Goal: Information Seeking & Learning: Find specific fact

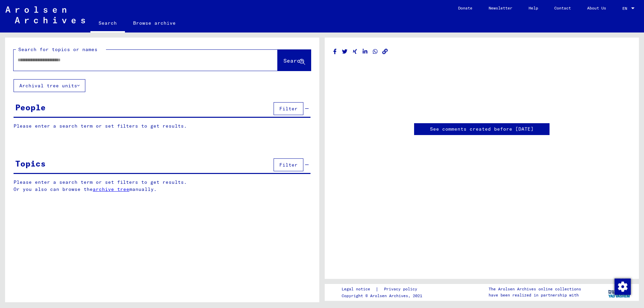
type input "*******"
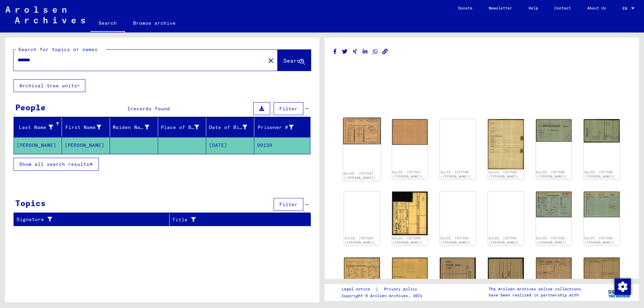
drag, startPoint x: 0, startPoint y: 0, endPoint x: 361, endPoint y: 151, distance: 390.9
click at [361, 151] on div "DocID: 7257587 ([PERSON_NAME])" at bounding box center [362, 149] width 38 height 63
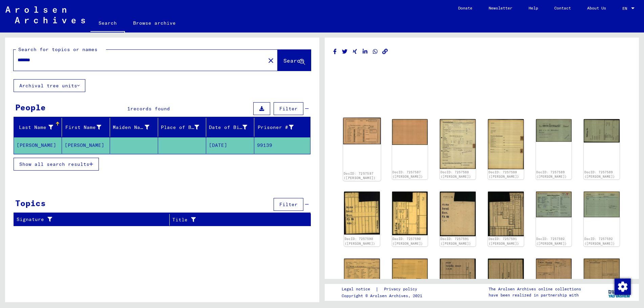
click at [360, 133] on img at bounding box center [362, 131] width 38 height 27
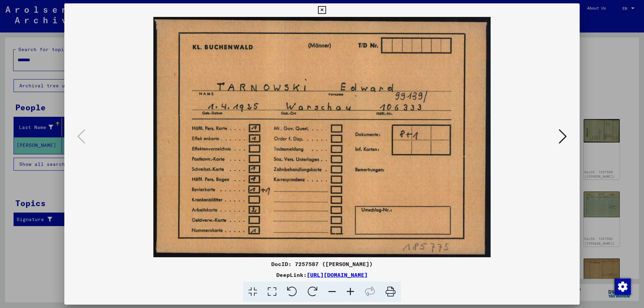
click at [563, 134] on icon at bounding box center [563, 136] width 8 height 16
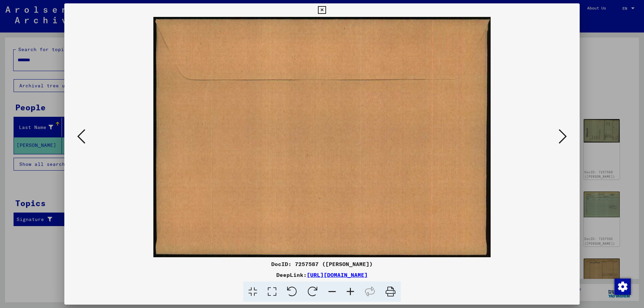
click at [563, 134] on icon at bounding box center [563, 136] width 8 height 16
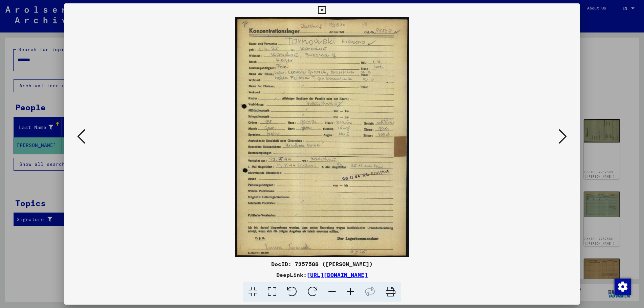
click at [563, 134] on icon at bounding box center [563, 136] width 8 height 16
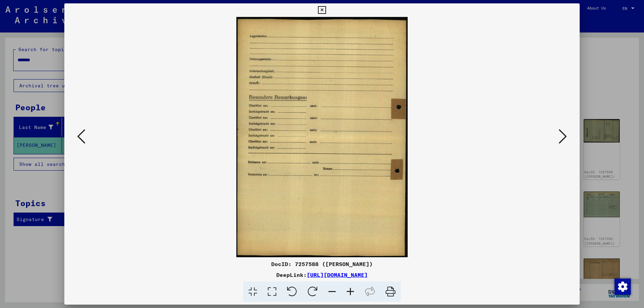
click at [563, 134] on icon at bounding box center [563, 136] width 8 height 16
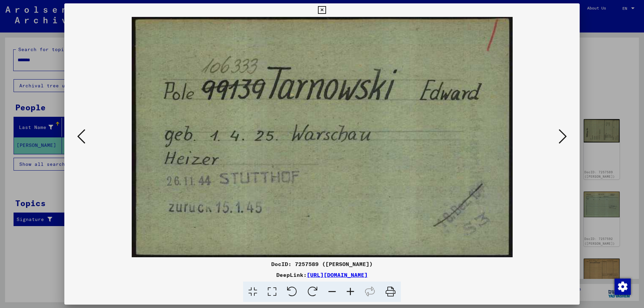
click at [563, 134] on icon at bounding box center [563, 136] width 8 height 16
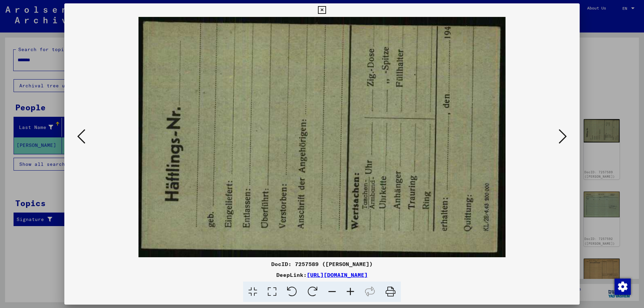
click at [563, 134] on icon at bounding box center [563, 136] width 8 height 16
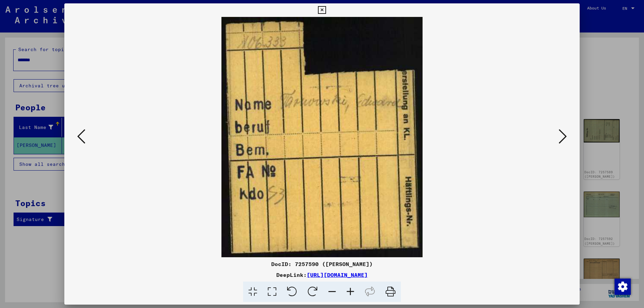
click at [563, 134] on icon at bounding box center [563, 136] width 8 height 16
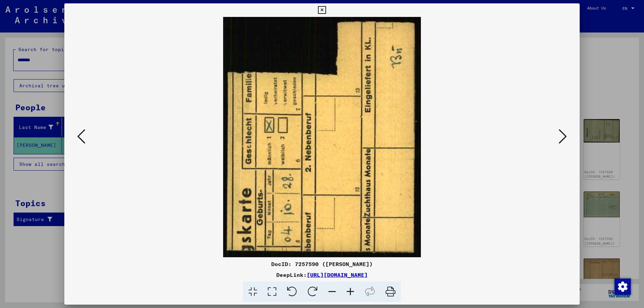
click at [563, 134] on icon at bounding box center [563, 136] width 8 height 16
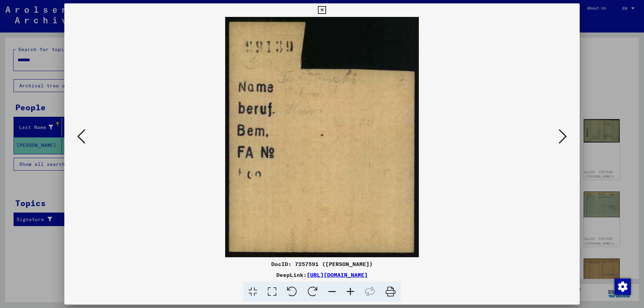
click at [563, 134] on icon at bounding box center [563, 136] width 8 height 16
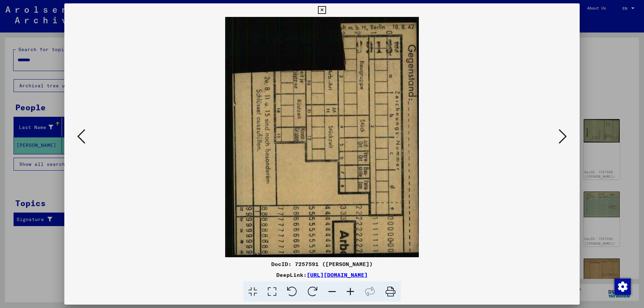
click at [563, 134] on icon at bounding box center [563, 136] width 8 height 16
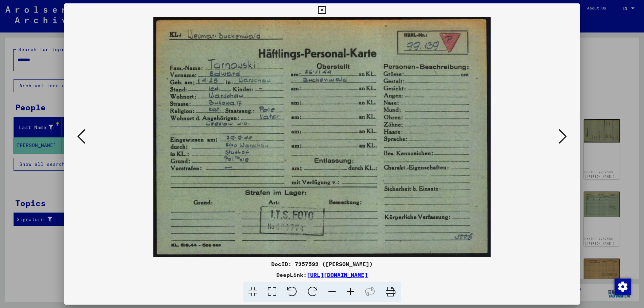
click at [563, 134] on icon at bounding box center [563, 136] width 8 height 16
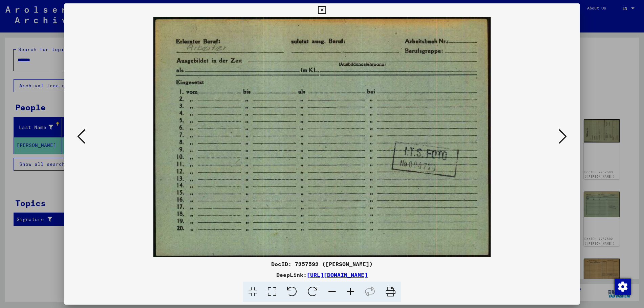
click at [563, 134] on icon at bounding box center [563, 136] width 8 height 16
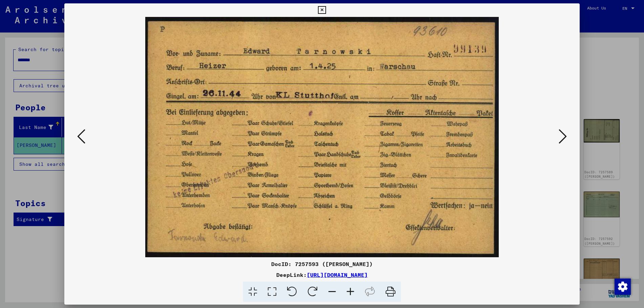
click at [563, 134] on icon at bounding box center [563, 136] width 8 height 16
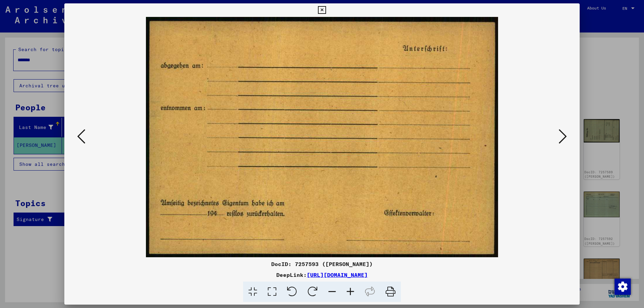
click at [563, 134] on icon at bounding box center [563, 136] width 8 height 16
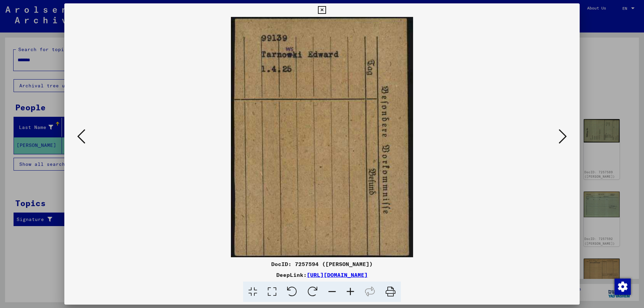
click at [563, 134] on icon at bounding box center [563, 136] width 8 height 16
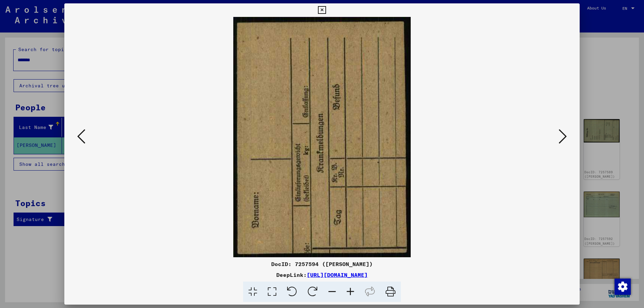
click at [563, 134] on icon at bounding box center [563, 136] width 8 height 16
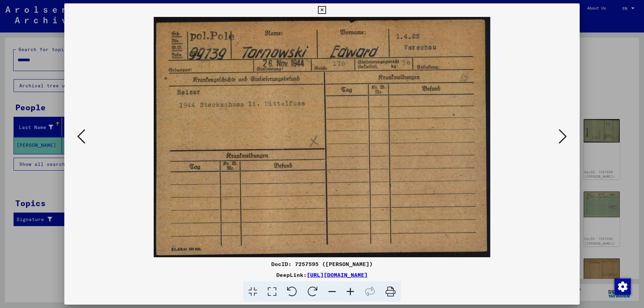
click at [563, 134] on icon at bounding box center [563, 136] width 8 height 16
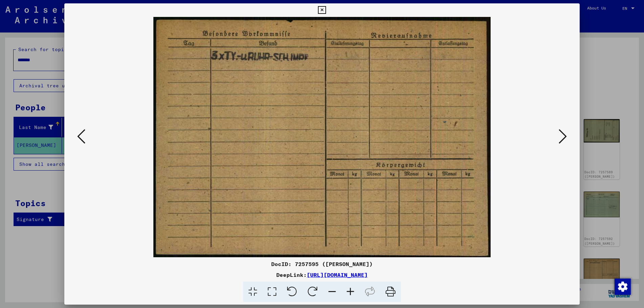
click at [563, 134] on icon at bounding box center [563, 136] width 8 height 16
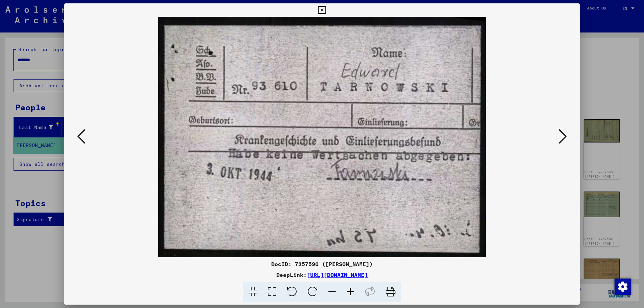
click at [563, 134] on icon at bounding box center [563, 136] width 8 height 16
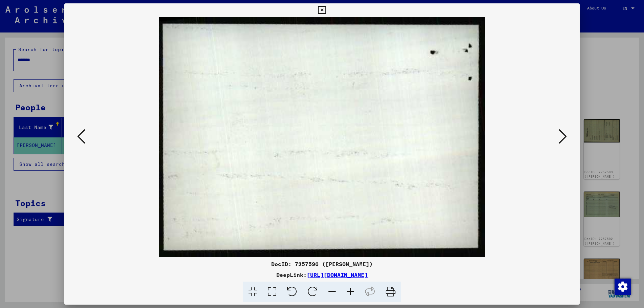
click at [563, 134] on icon at bounding box center [563, 136] width 8 height 16
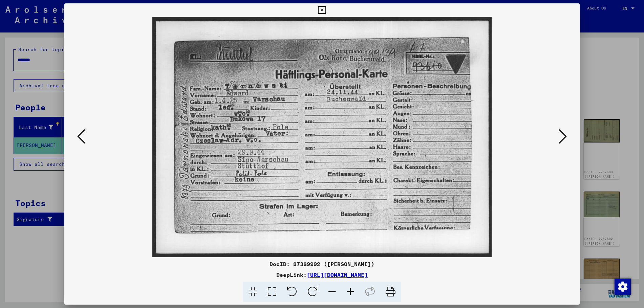
click at [563, 134] on icon at bounding box center [563, 136] width 8 height 16
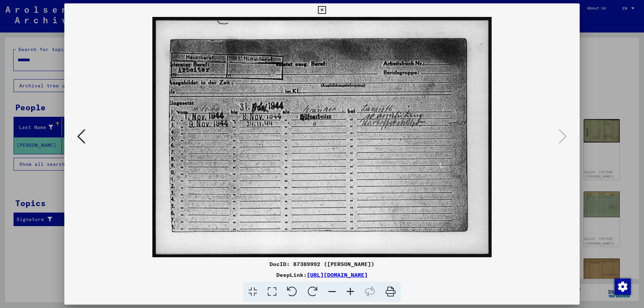
click at [321, 8] on icon at bounding box center [322, 10] width 8 height 8
